Goal: Task Accomplishment & Management: Complete application form

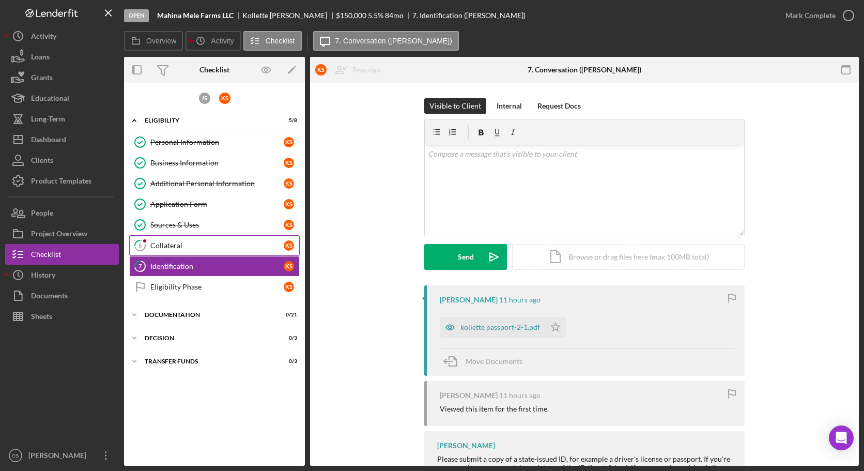
click at [186, 235] on link "6 Collateral K S" at bounding box center [214, 245] width 171 height 21
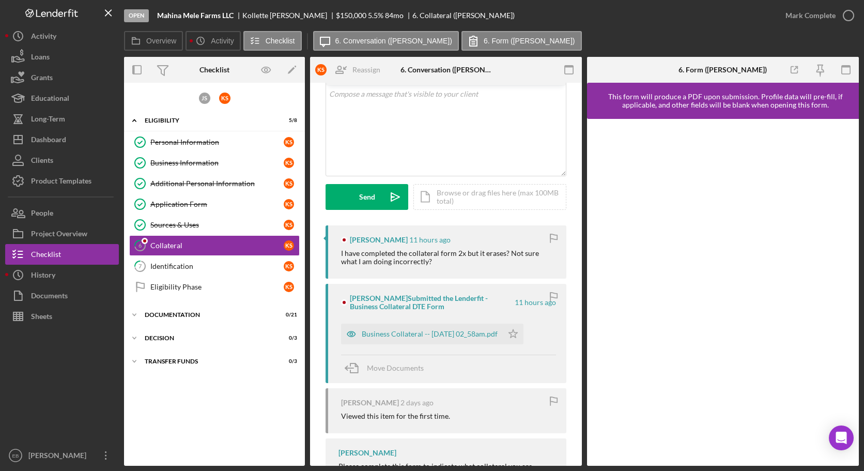
scroll to position [106, 0]
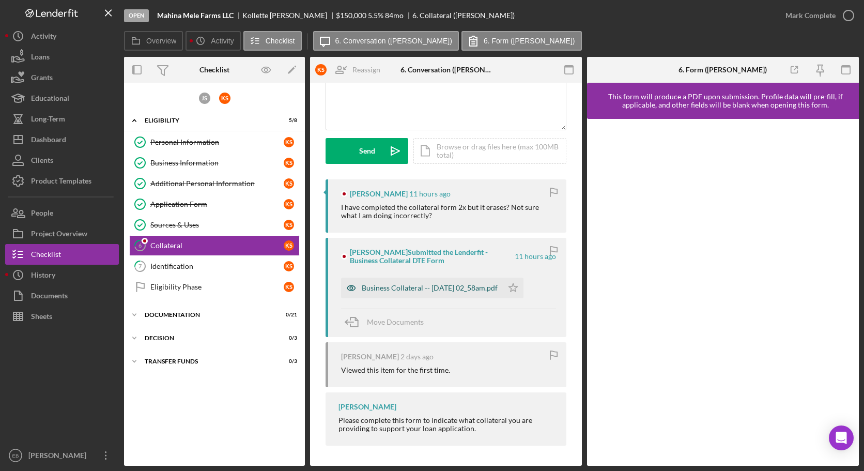
click at [464, 289] on div "Business Collateral -- [DATE] 02_58am.pdf" at bounding box center [430, 288] width 136 height 8
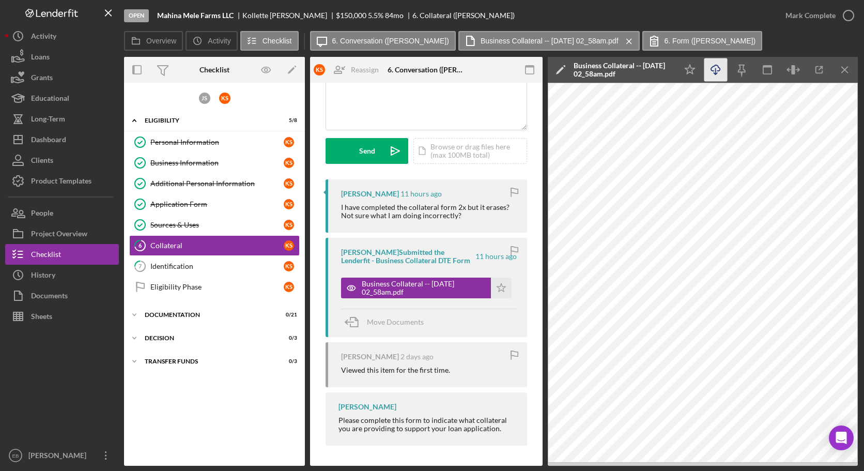
click at [715, 77] on icon "Icon/Download" at bounding box center [716, 69] width 23 height 23
click at [848, 12] on icon "button" at bounding box center [849, 16] width 26 height 26
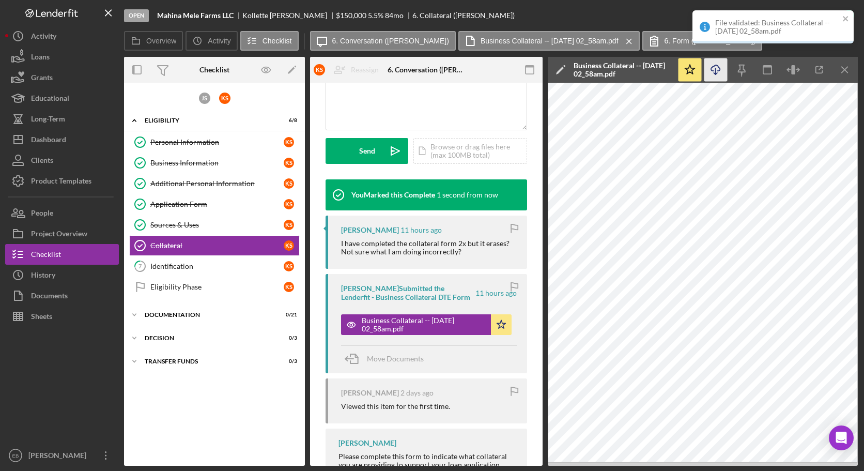
scroll to position [299, 0]
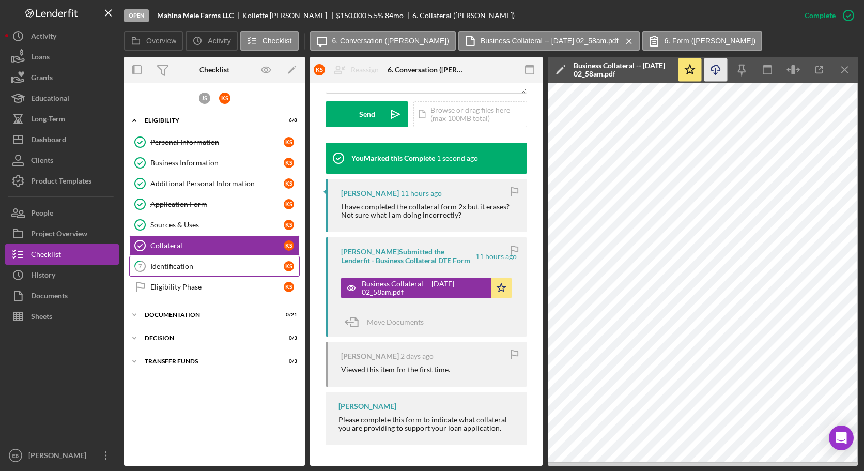
click at [174, 262] on div "Identification" at bounding box center [216, 266] width 133 height 8
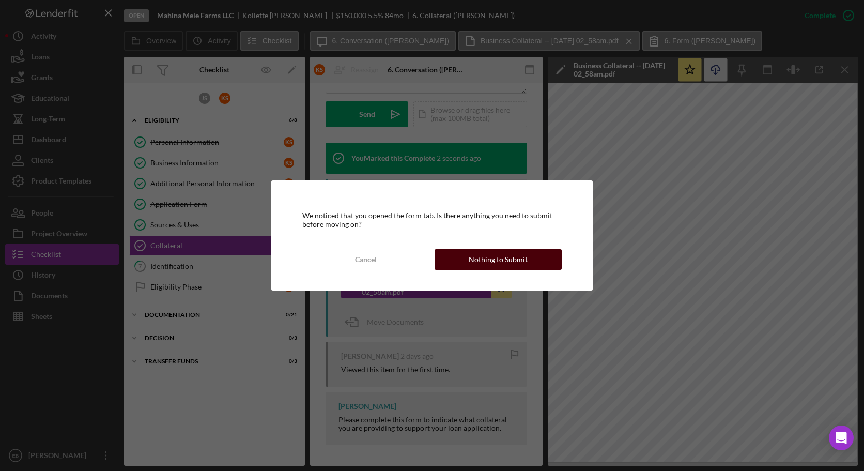
click at [505, 253] on div "Nothing to Submit" at bounding box center [498, 259] width 59 height 21
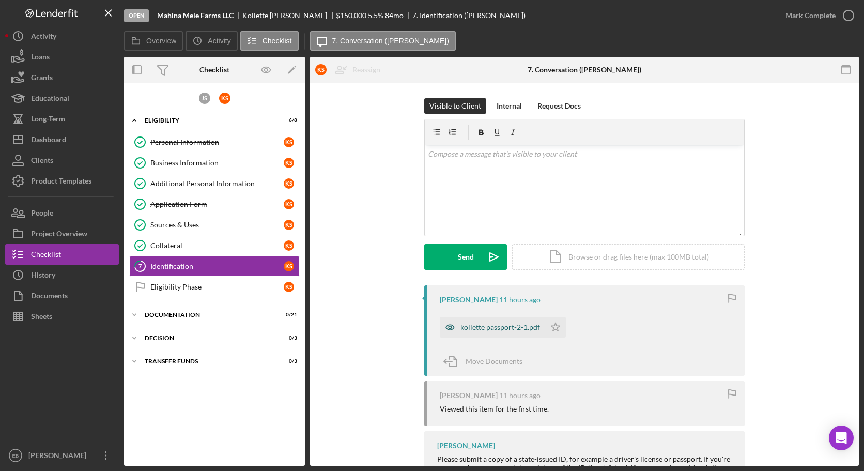
click at [492, 326] on div "kollette passport-2-1.pdf" at bounding box center [501, 327] width 80 height 8
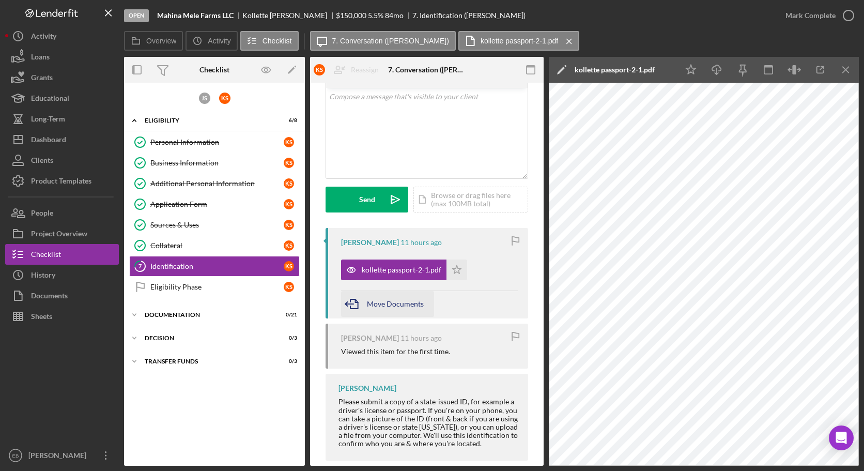
scroll to position [72, 0]
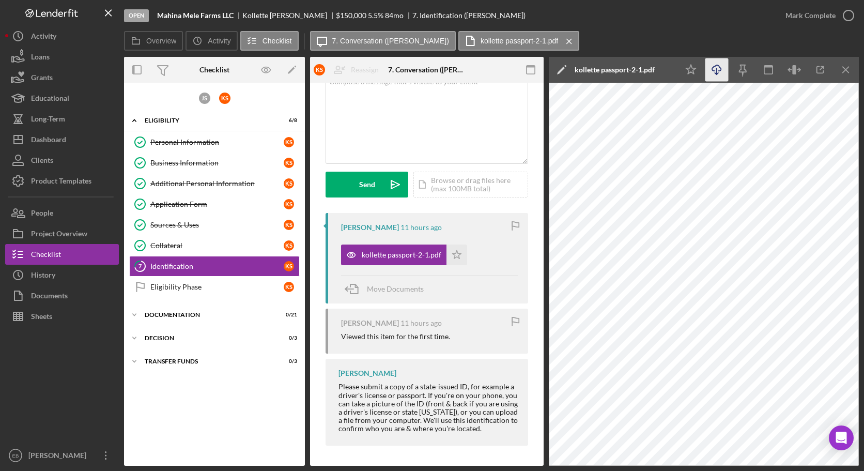
click at [714, 70] on icon "Icon/Download" at bounding box center [717, 69] width 23 height 23
click at [849, 16] on icon "button" at bounding box center [849, 16] width 26 height 26
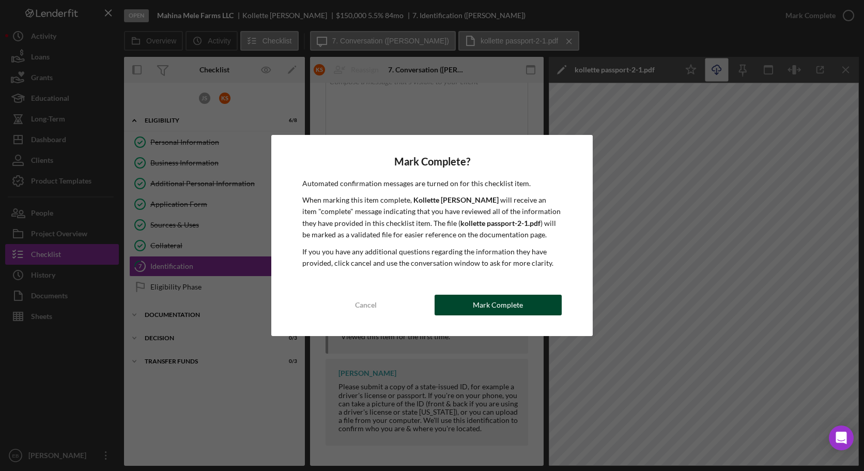
click at [516, 309] on div "Mark Complete" at bounding box center [498, 305] width 50 height 21
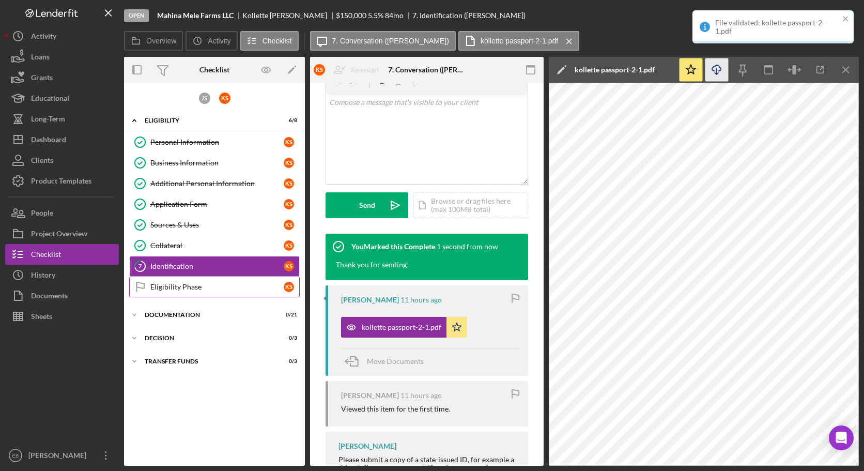
scroll to position [0, 0]
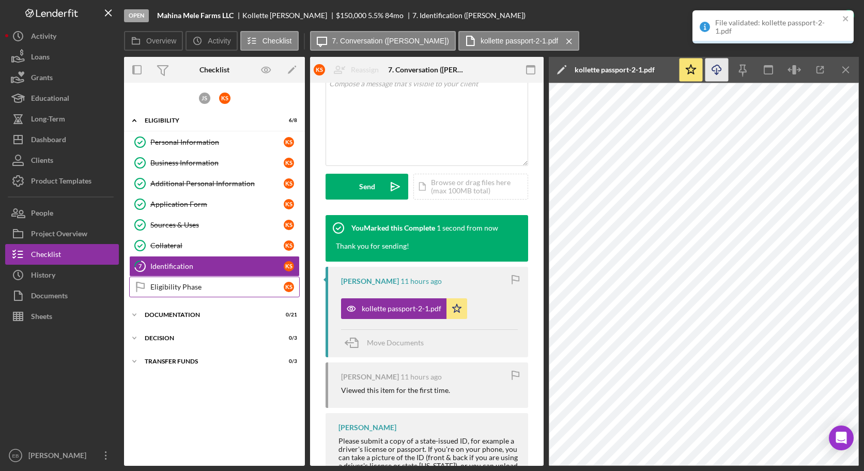
click at [189, 286] on div "Eligibility Phase" at bounding box center [216, 287] width 133 height 8
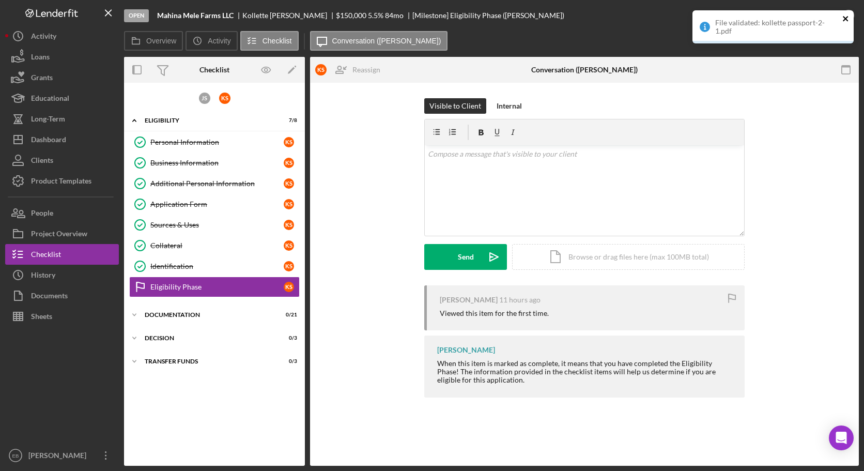
click at [845, 20] on icon "close" at bounding box center [845, 18] width 5 height 5
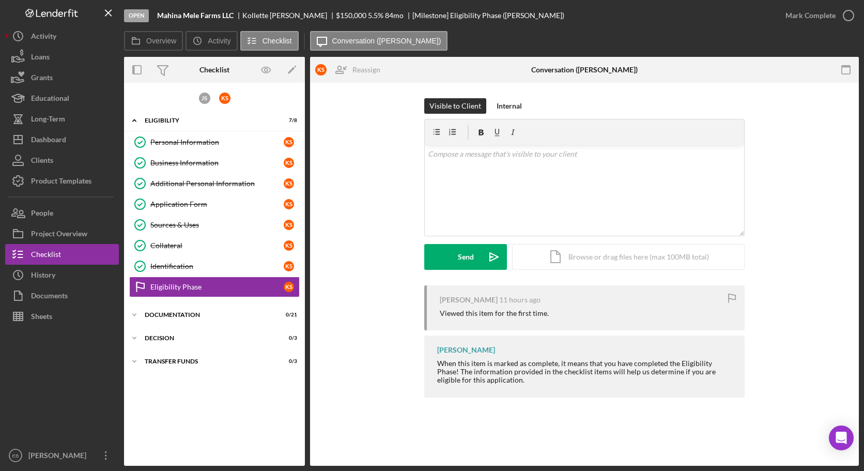
click at [847, 18] on div "File validated: kollette passport-2-1.pdf" at bounding box center [773, 30] width 165 height 45
click at [848, 17] on icon "button" at bounding box center [849, 16] width 26 height 26
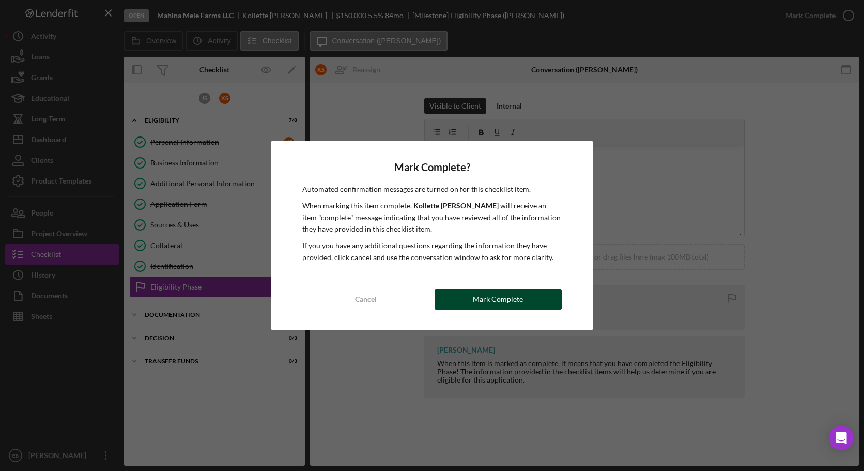
click at [456, 303] on button "Mark Complete" at bounding box center [498, 299] width 127 height 21
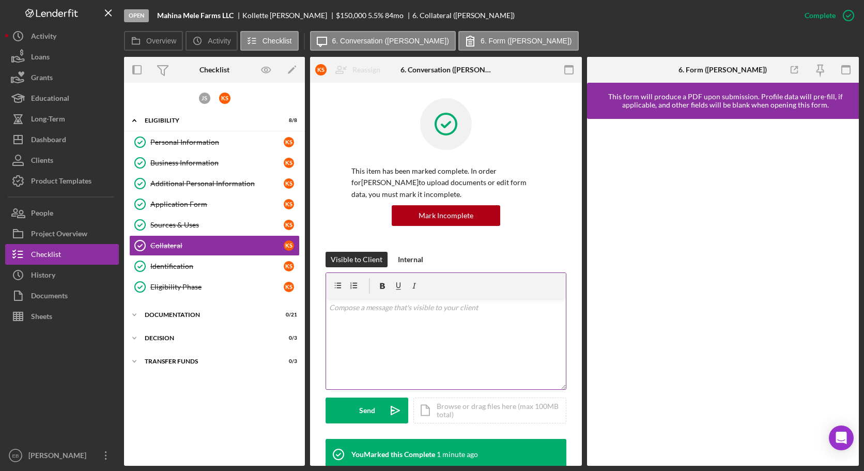
click at [391, 312] on p at bounding box center [446, 307] width 234 height 11
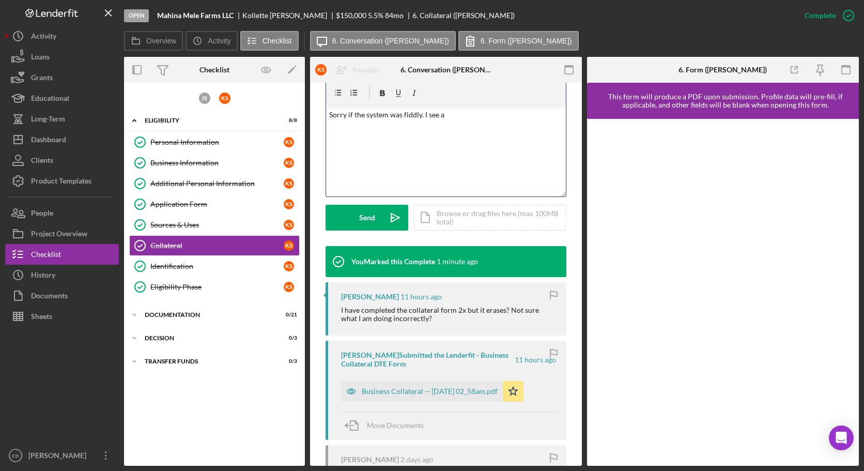
scroll to position [139, 0]
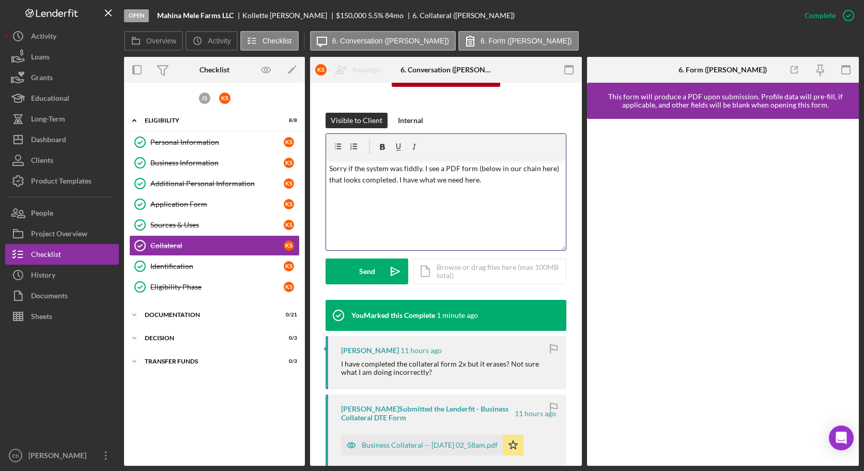
drag, startPoint x: 400, startPoint y: 179, endPoint x: 386, endPoint y: 178, distance: 14.0
click at [351, 173] on p "Sorry if the system was fiddly. I see a PDF form (below in our chain here) that…" at bounding box center [446, 174] width 234 height 23
click at [401, 179] on p "Sorry if the system was fiddly. I see a PDF form (below in our chain here) that…" at bounding box center [446, 174] width 234 height 23
click at [400, 178] on p "Sorry if the system was fiddly. I see a PDF form (below in our chain here) that…" at bounding box center [446, 174] width 234 height 23
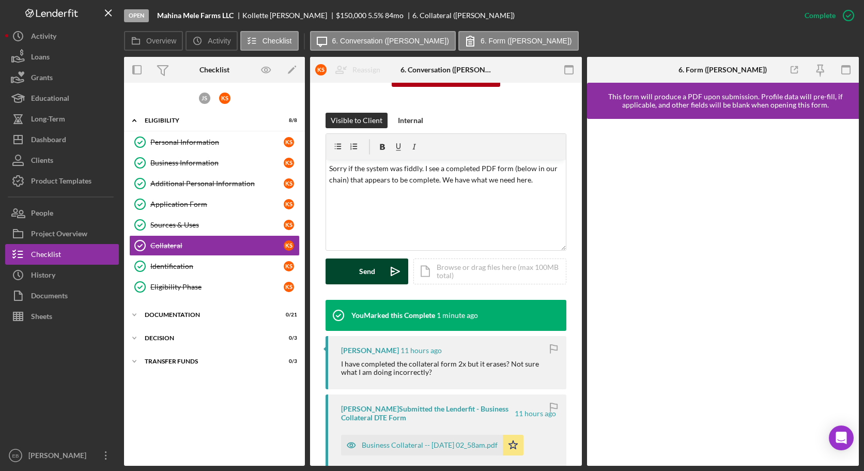
click at [376, 268] on button "Send Icon/icon-invite-send" at bounding box center [367, 271] width 83 height 26
